Goal: Transaction & Acquisition: Subscribe to service/newsletter

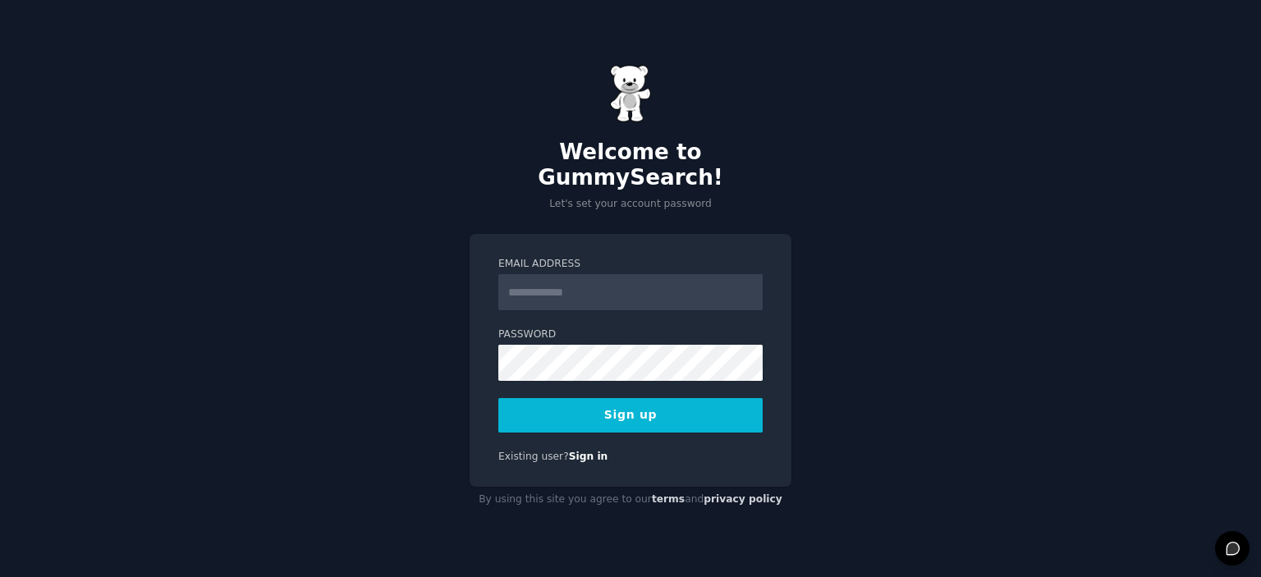
click at [583, 275] on input "Email Address" at bounding box center [630, 292] width 264 height 36
type input "**********"
click at [630, 401] on button "Sign up" at bounding box center [630, 415] width 264 height 34
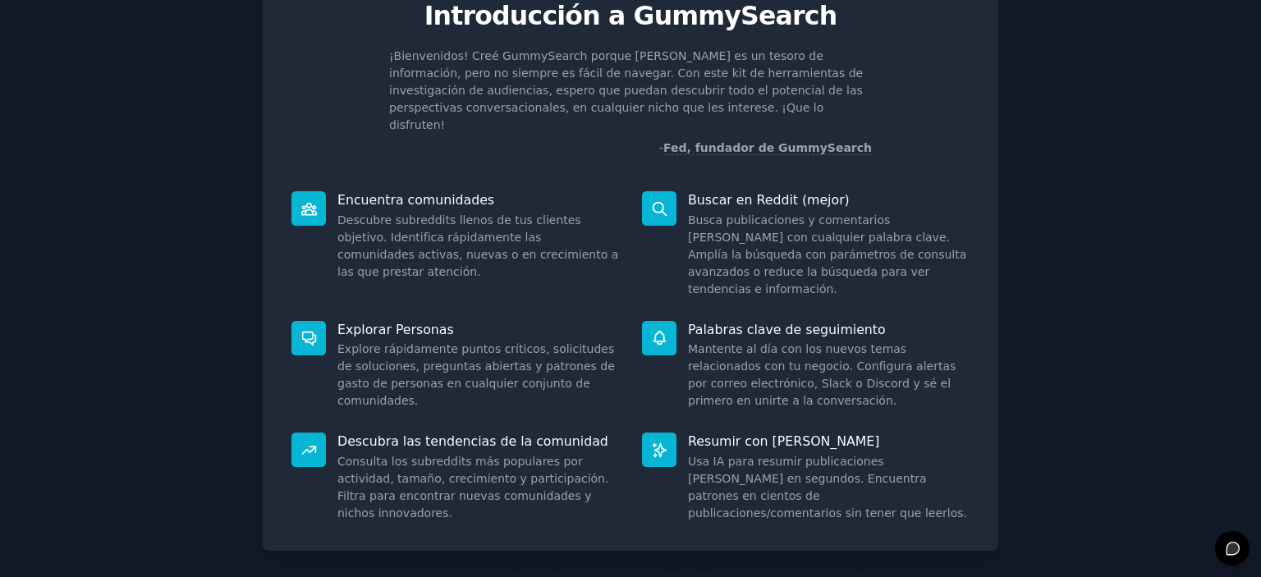
scroll to position [116, 0]
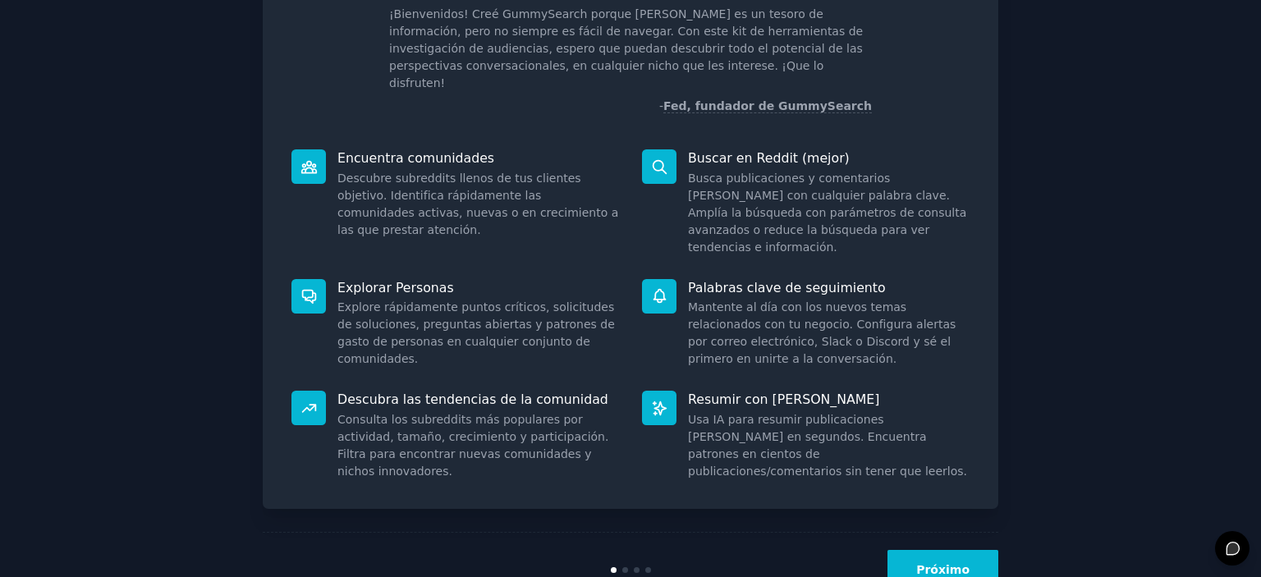
click at [934, 563] on font "Próximo" at bounding box center [942, 569] width 53 height 13
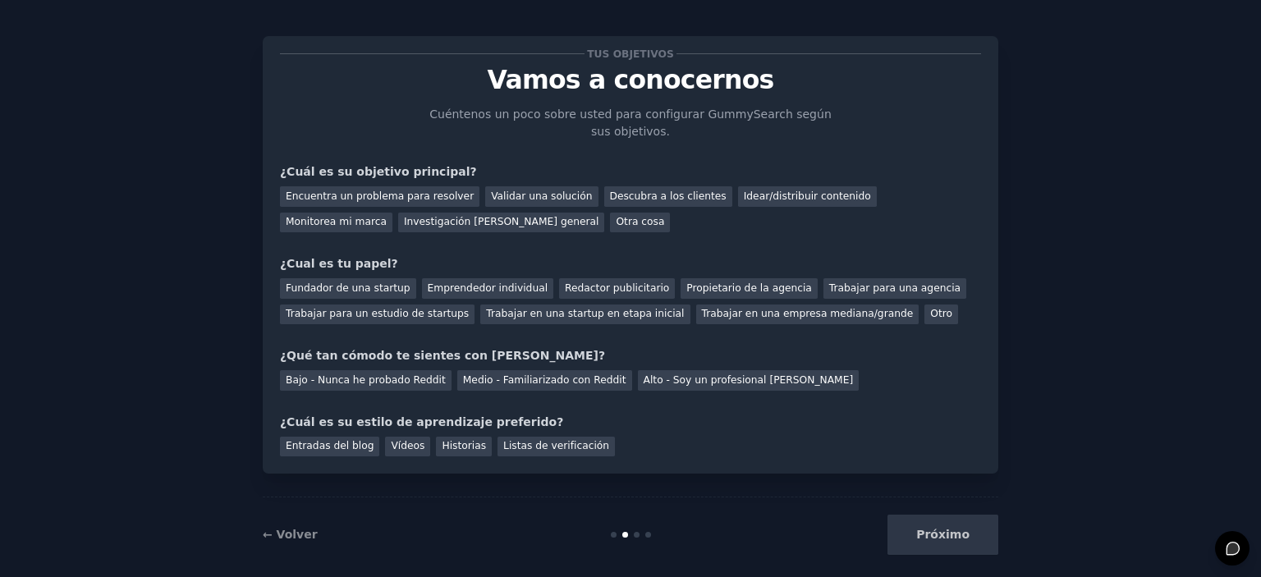
scroll to position [27, 0]
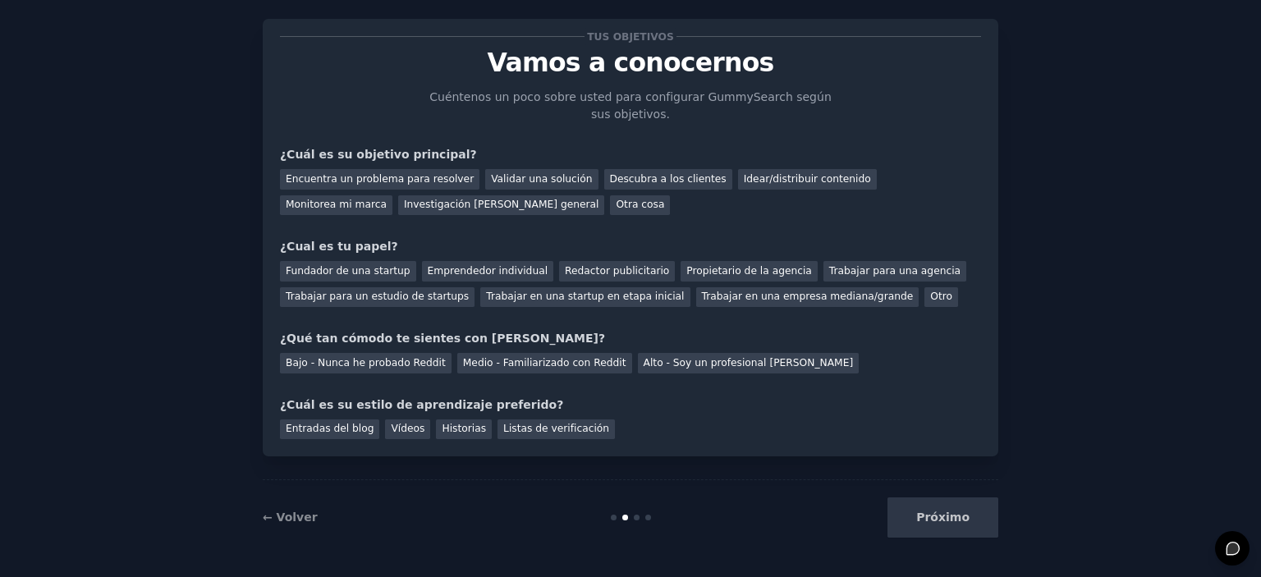
click at [947, 515] on div "Próximo" at bounding box center [875, 517] width 245 height 40
click at [937, 515] on div "Próximo" at bounding box center [875, 517] width 245 height 40
click at [923, 517] on div "Próximo" at bounding box center [875, 517] width 245 height 40
click at [761, 173] on font "Idear/distribuir contenido" at bounding box center [807, 178] width 127 height 11
